Goal: Task Accomplishment & Management: Use online tool/utility

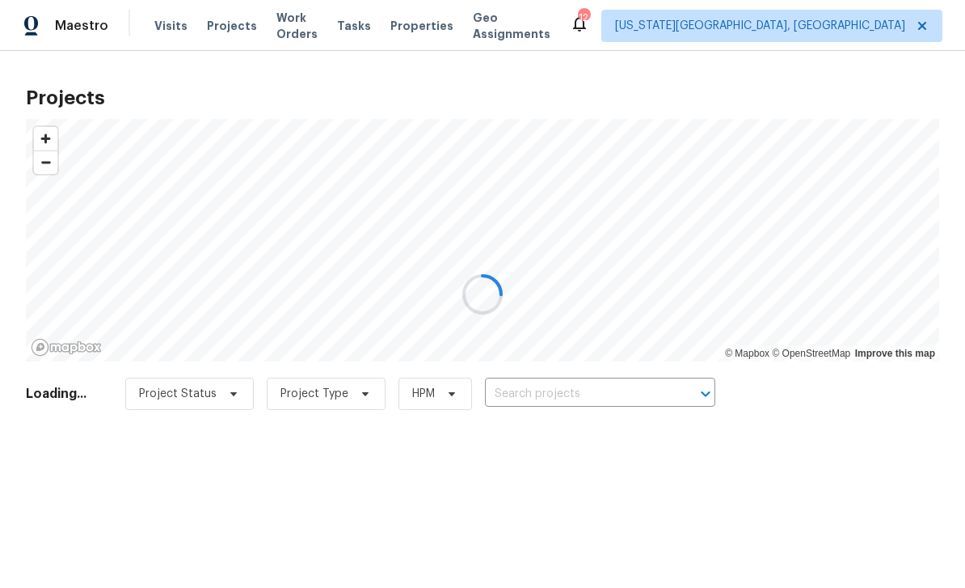
click at [215, 27] on div at bounding box center [482, 294] width 965 height 588
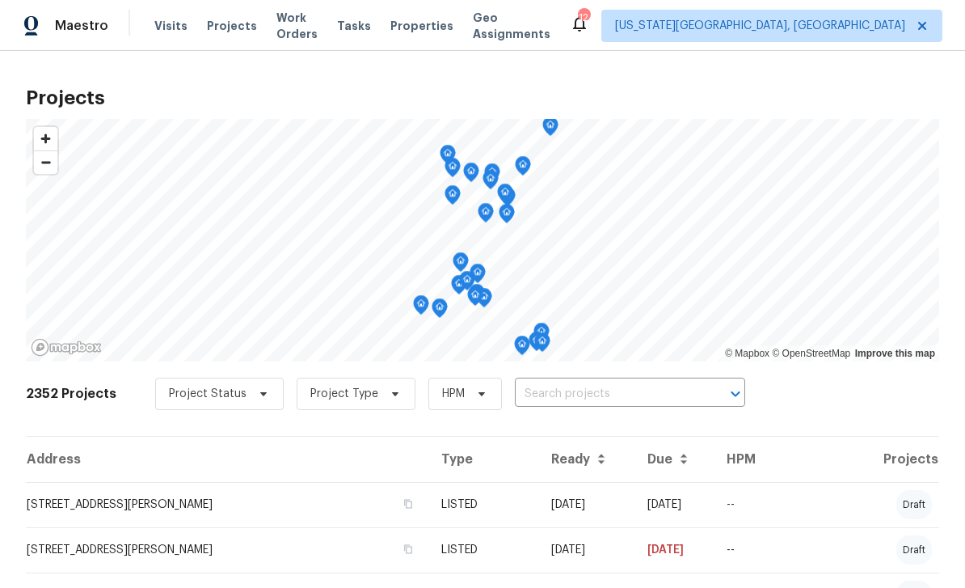
click at [294, 28] on span "Work Orders" at bounding box center [296, 26] width 41 height 32
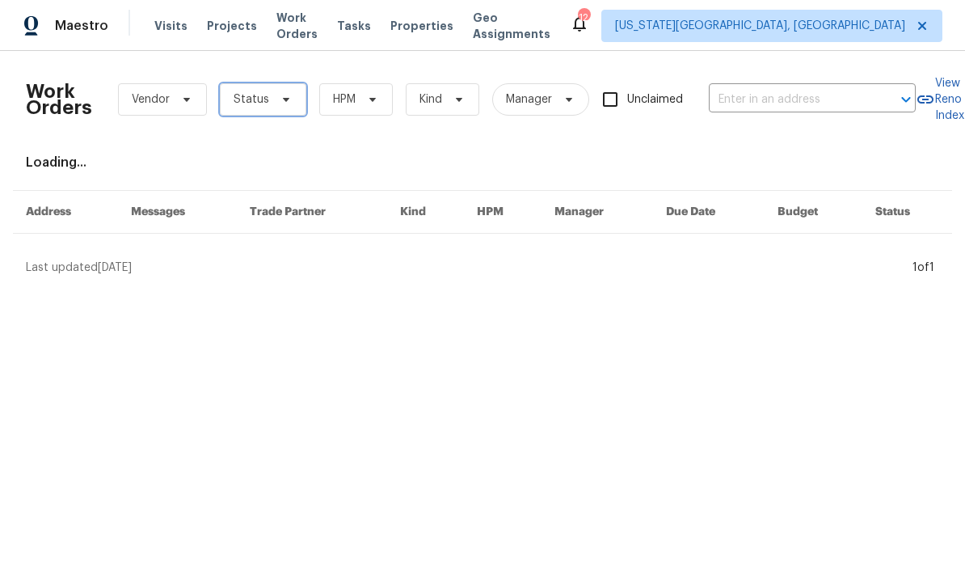
click at [287, 107] on span "Status" at bounding box center [263, 99] width 86 height 32
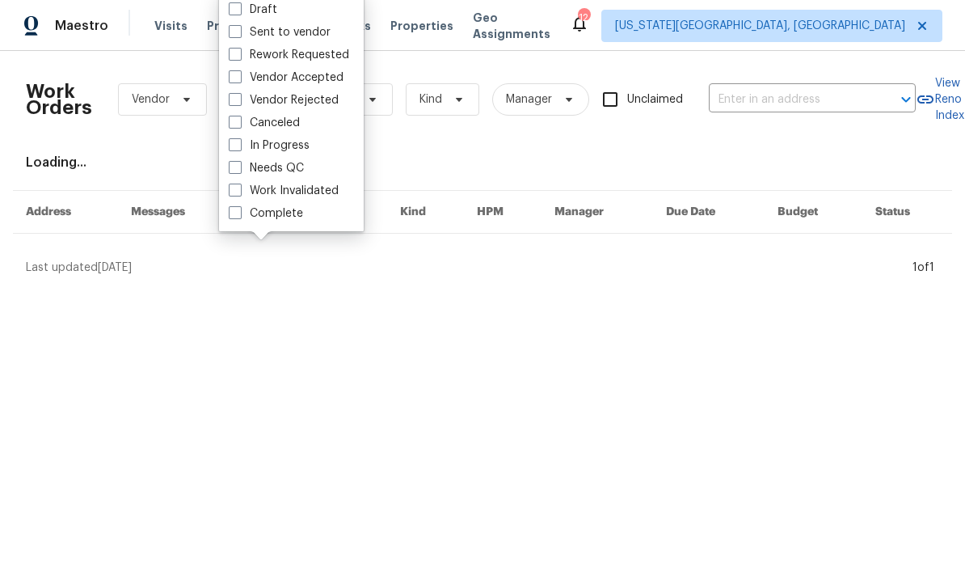
click at [232, 171] on span at bounding box center [235, 167] width 13 height 13
click at [232, 171] on input "Needs QC" at bounding box center [234, 165] width 11 height 11
checkbox input "true"
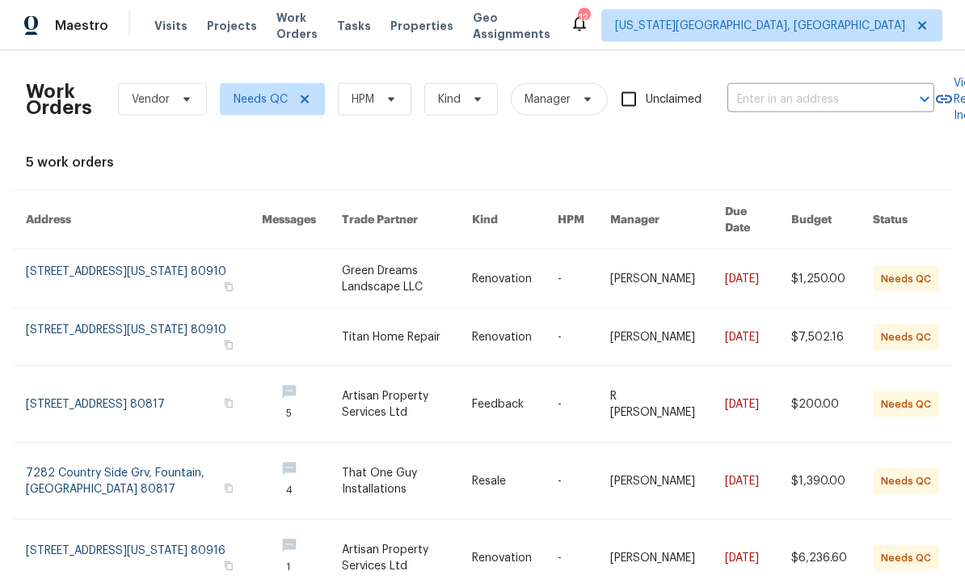
scroll to position [49, 0]
click at [581, 443] on link at bounding box center [584, 481] width 53 height 76
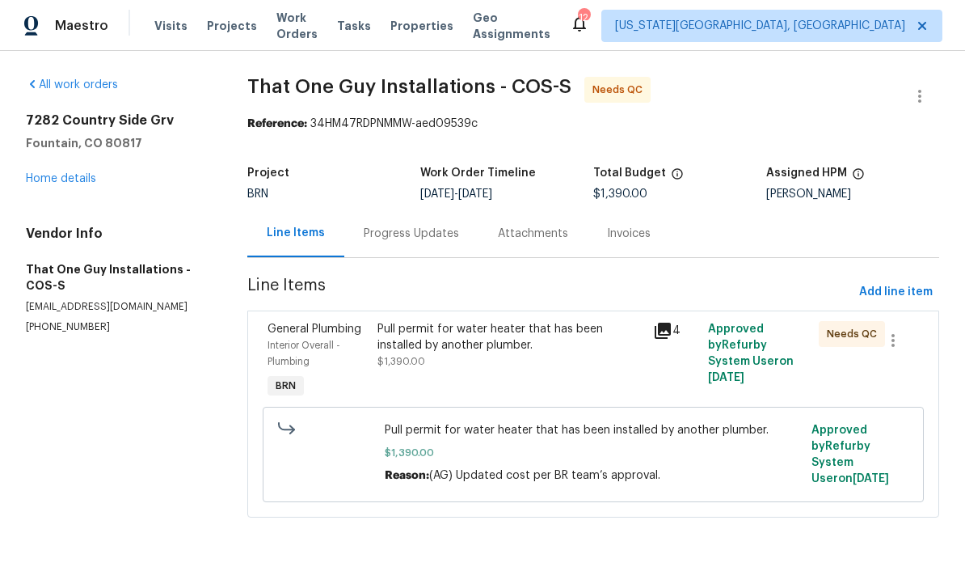
click at [281, 23] on span "Work Orders" at bounding box center [296, 26] width 41 height 32
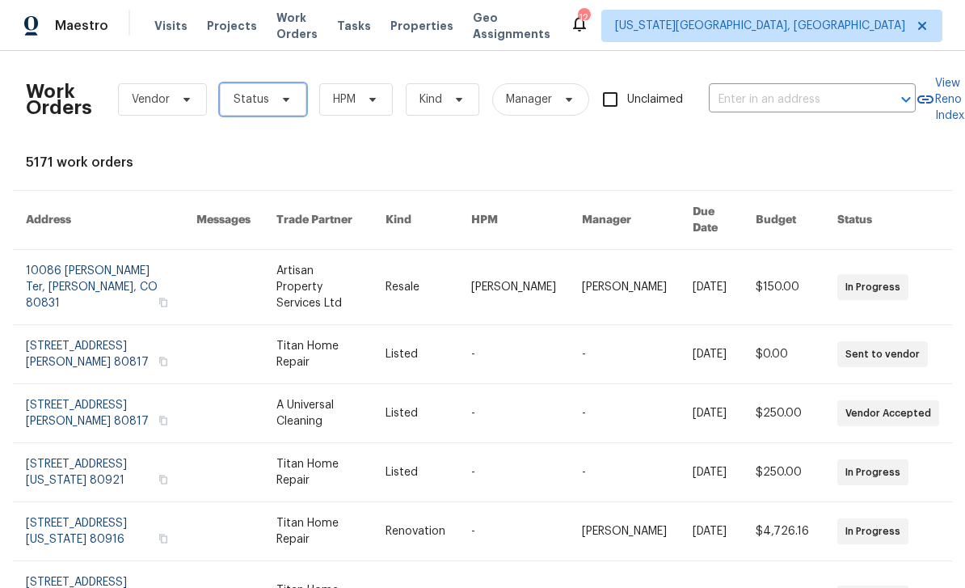
click at [261, 95] on span "Status" at bounding box center [252, 99] width 36 height 16
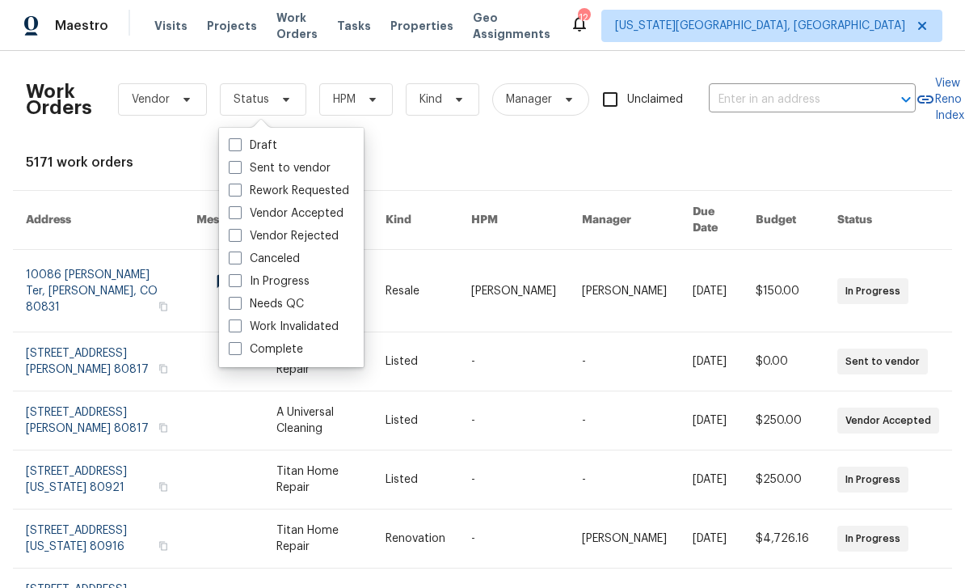
click at [238, 297] on span at bounding box center [235, 303] width 13 height 13
click at [238, 297] on input "Needs QC" at bounding box center [234, 301] width 11 height 11
checkbox input "true"
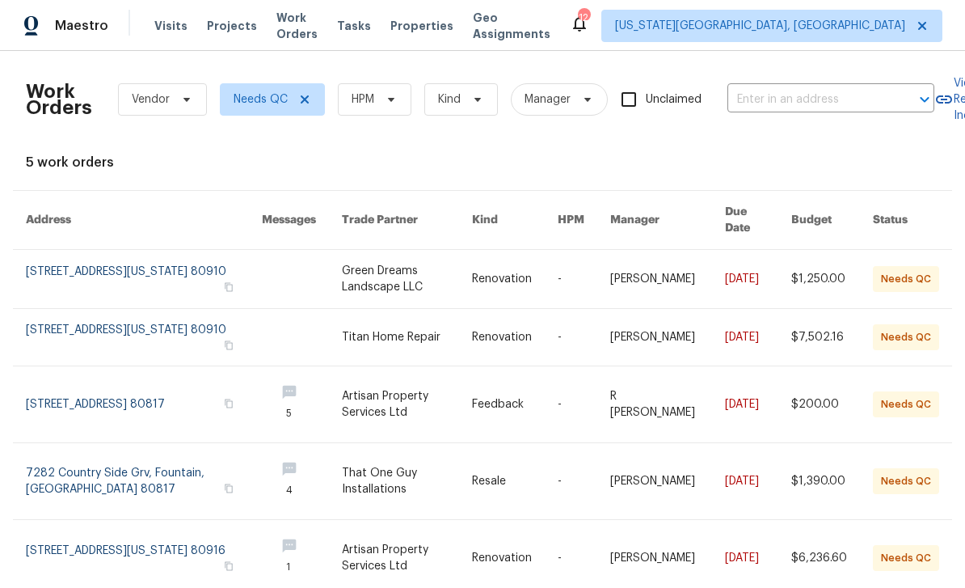
click at [581, 403] on link at bounding box center [584, 404] width 53 height 76
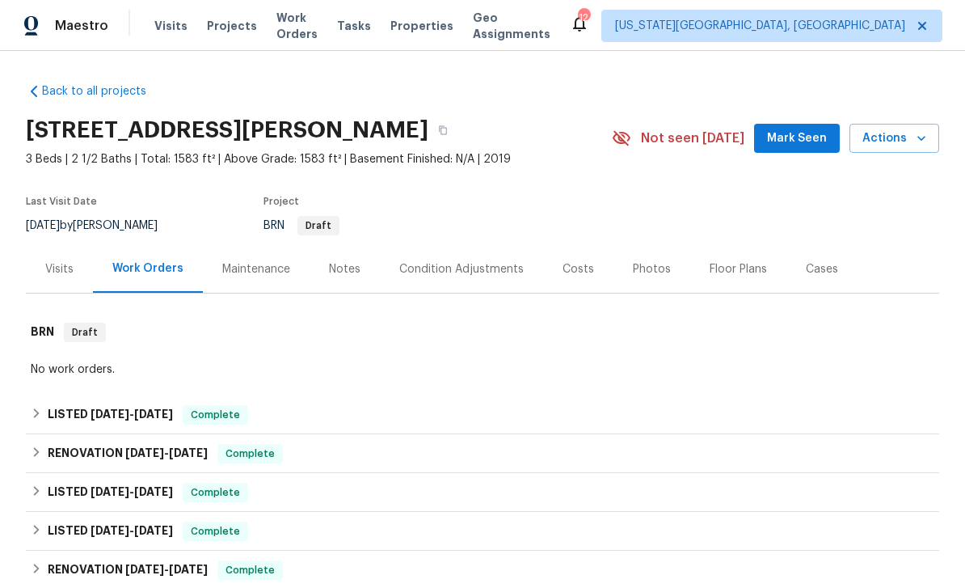
click at [578, 272] on div "Costs" at bounding box center [579, 269] width 32 height 16
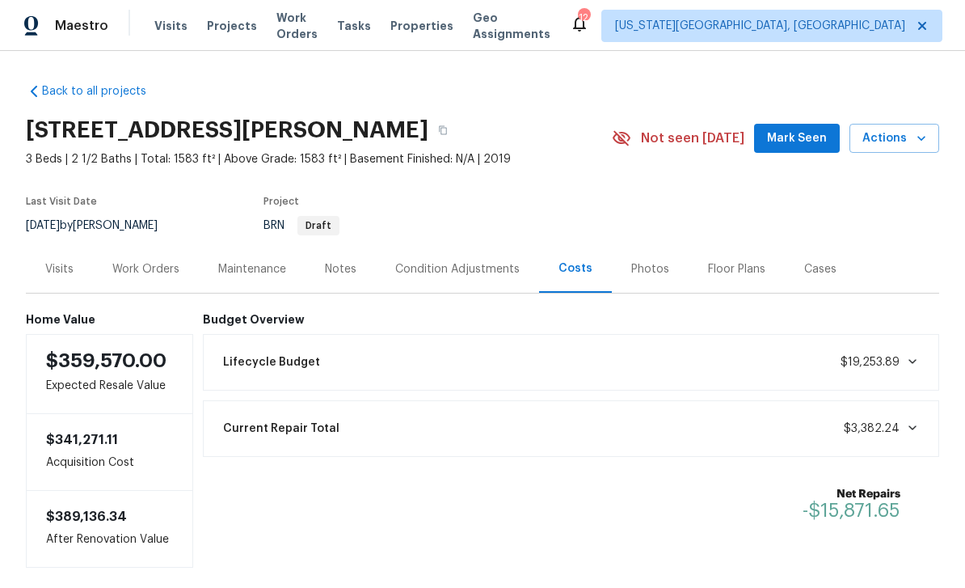
click at [465, 267] on div "Condition Adjustments" at bounding box center [457, 269] width 124 height 16
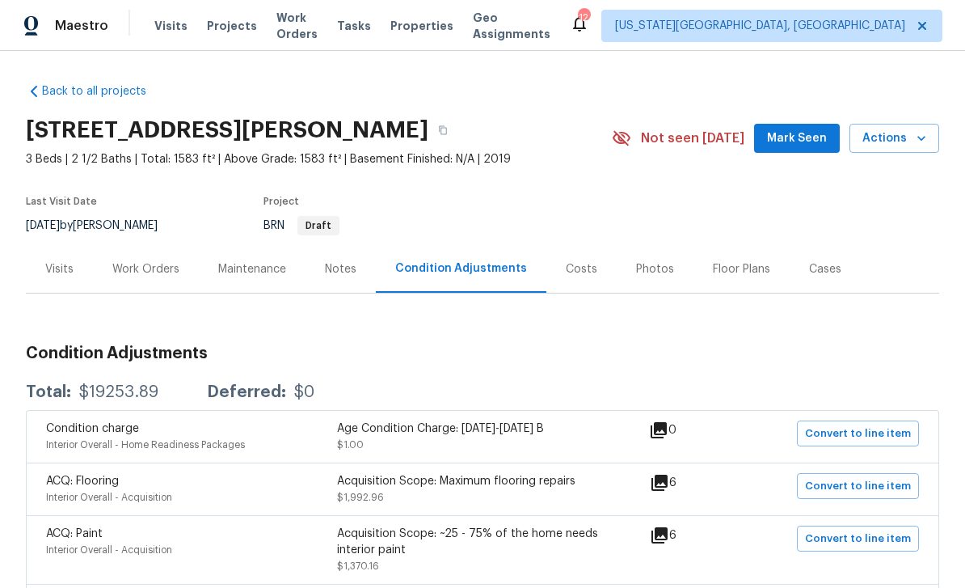
click at [576, 261] on div "Costs" at bounding box center [582, 269] width 32 height 16
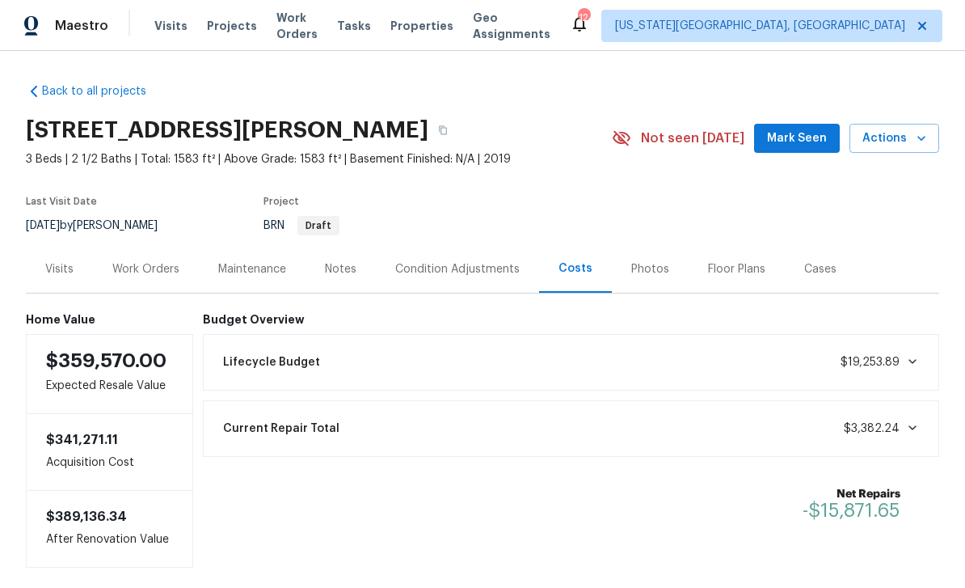
click at [146, 261] on div "Work Orders" at bounding box center [145, 269] width 67 height 16
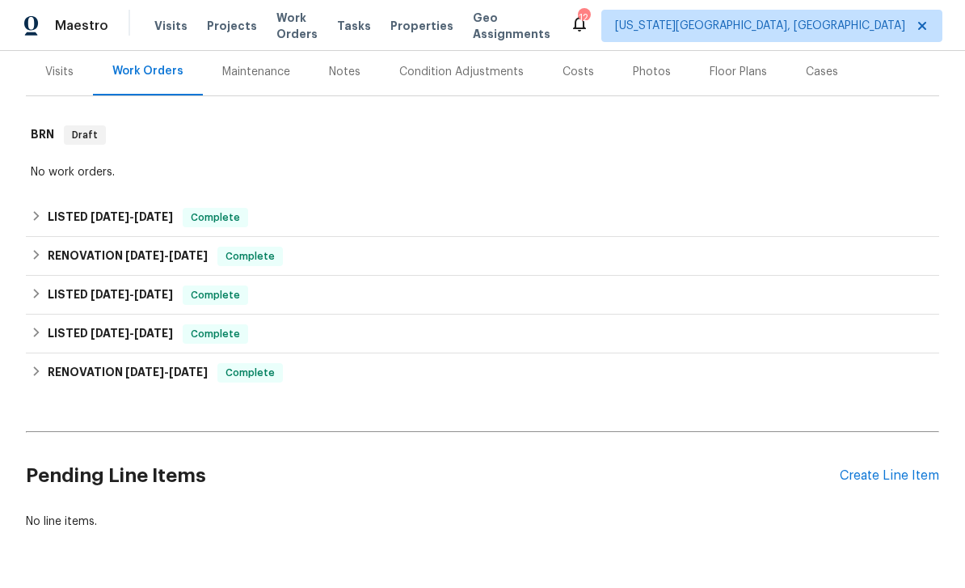
scroll to position [196, 0]
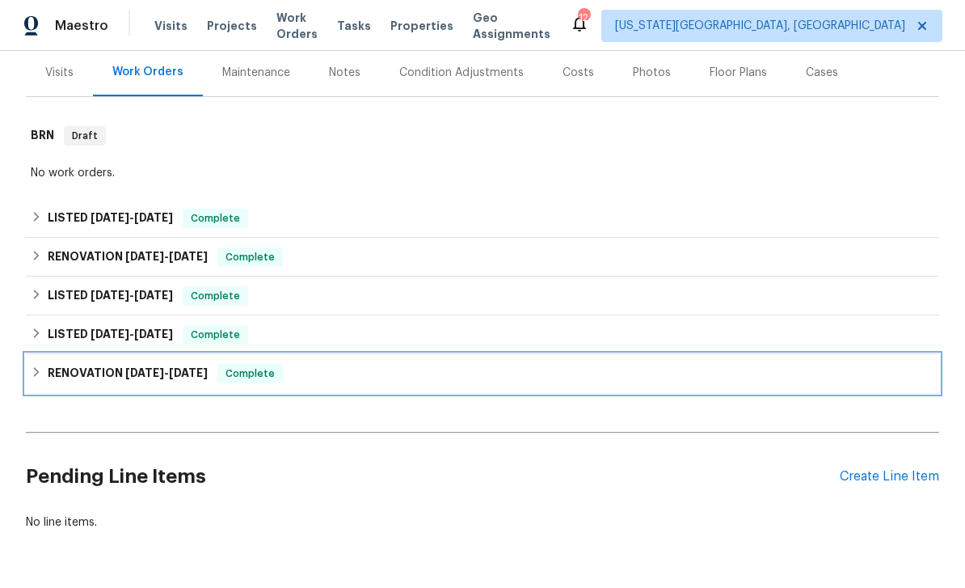
click at [61, 354] on div "RENOVATION [DATE] - [DATE] Complete" at bounding box center [482, 373] width 913 height 39
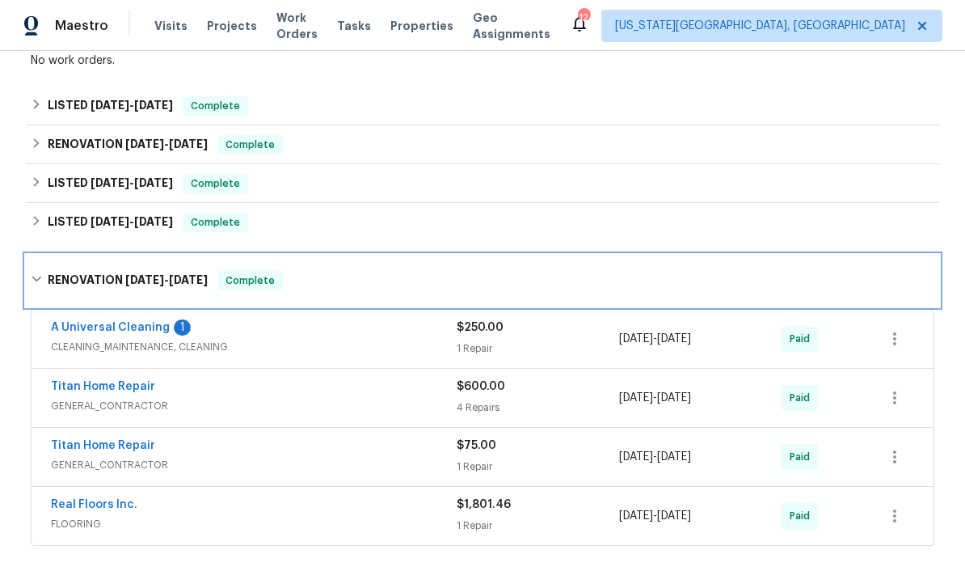
scroll to position [298, 0]
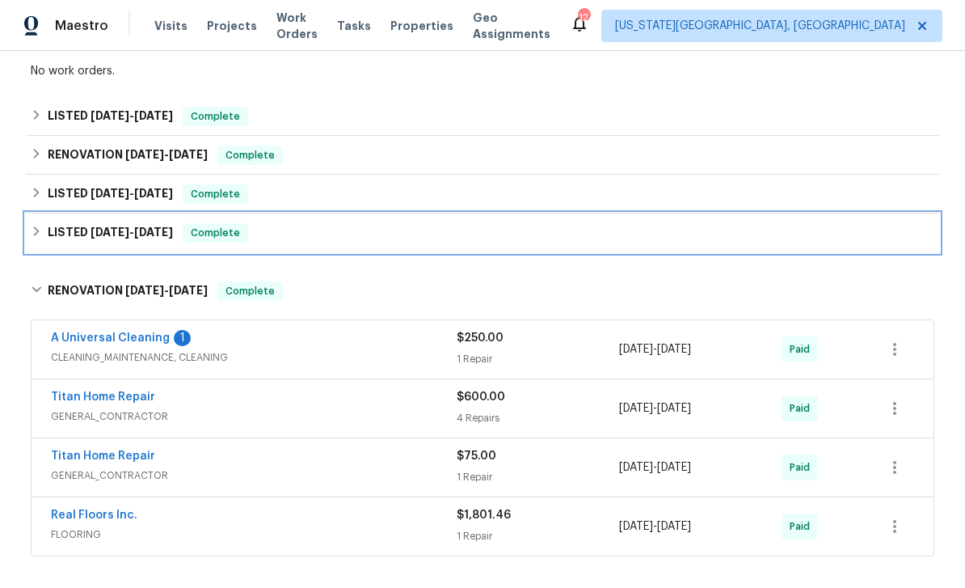
click at [83, 213] on div "LISTED [DATE] - [DATE] Complete" at bounding box center [482, 232] width 913 height 39
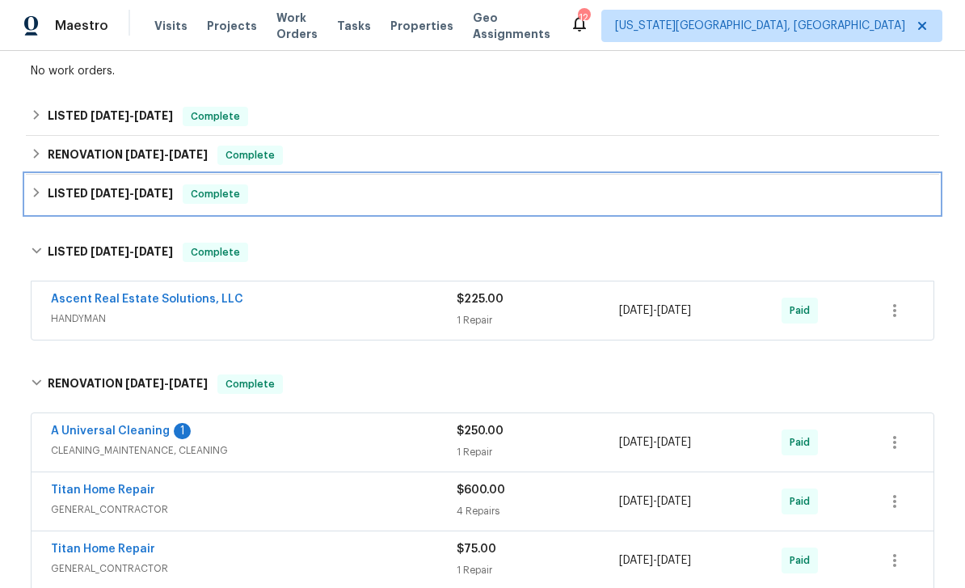
click at [63, 184] on h6 "LISTED [DATE] - [DATE]" at bounding box center [110, 193] width 125 height 19
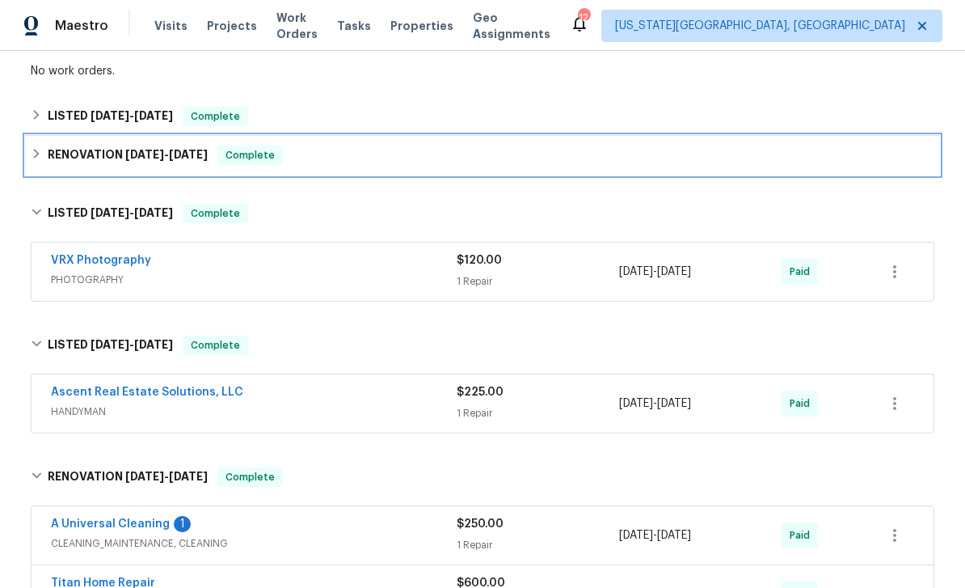
click at [80, 136] on div "RENOVATION [DATE] - [DATE] Complete" at bounding box center [482, 155] width 913 height 39
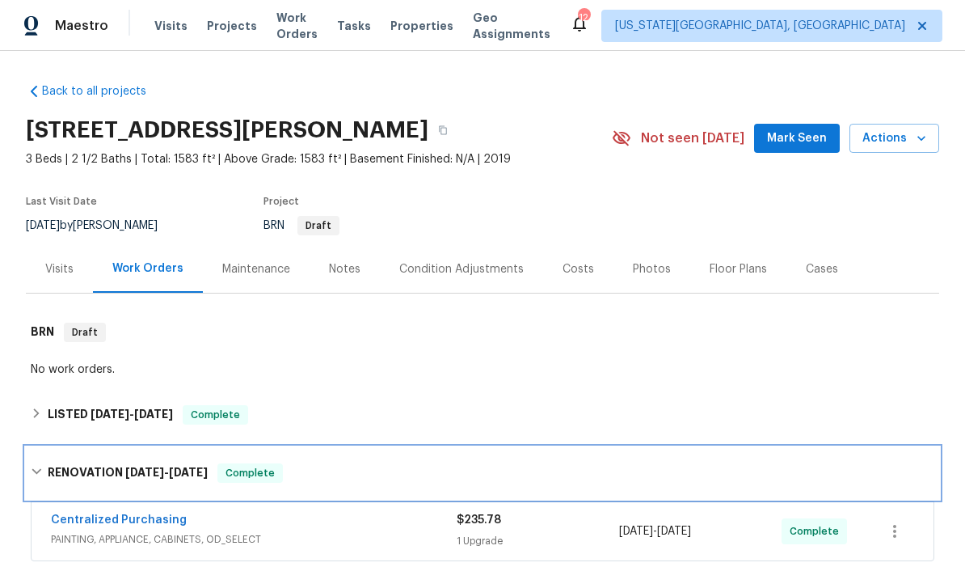
scroll to position [0, 0]
